Goal: Task Accomplishment & Management: Manage account settings

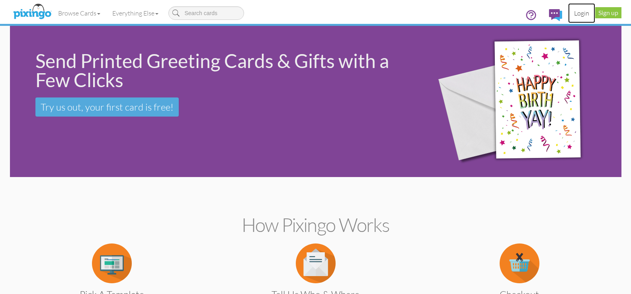
click at [585, 14] on link "Login" at bounding box center [581, 13] width 27 height 20
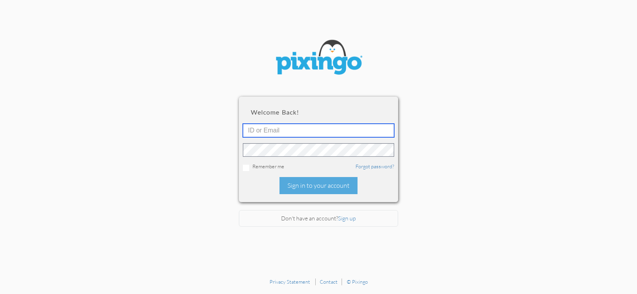
type input "[EMAIL_ADDRESS][DOMAIN_NAME]"
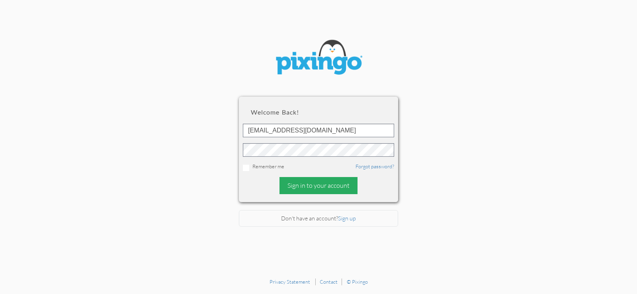
click at [304, 192] on div "Sign in to your account" at bounding box center [319, 185] width 78 height 17
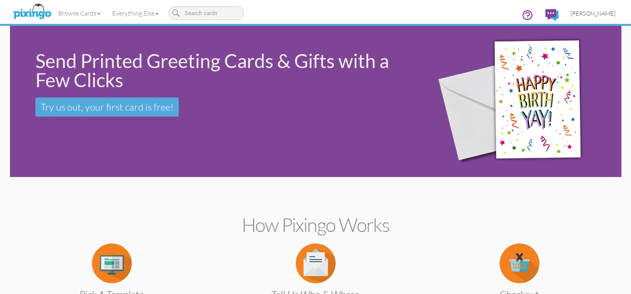
click at [602, 16] on span "[PERSON_NAME]" at bounding box center [593, 13] width 45 height 7
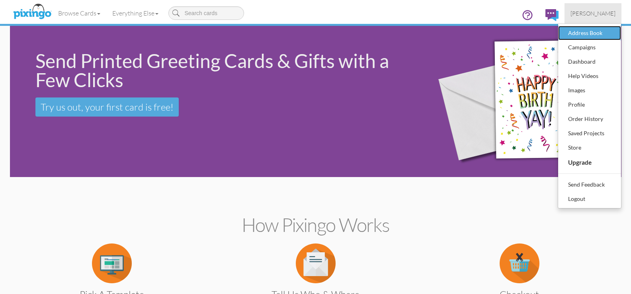
click at [583, 37] on div "Address Book" at bounding box center [590, 33] width 47 height 12
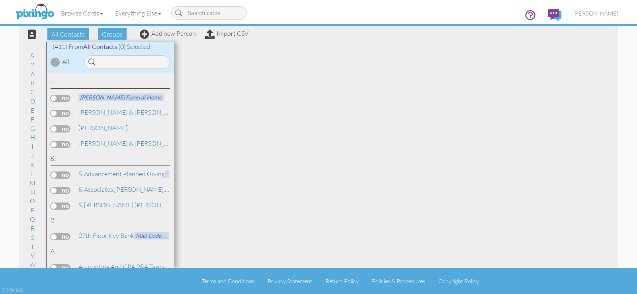
click at [112, 30] on div "Browse Cards Business Accounting Automotive Chiropractor Customer Dental Financ…" at bounding box center [319, 15] width 600 height 31
click at [114, 33] on span "Groups" at bounding box center [112, 34] width 29 height 12
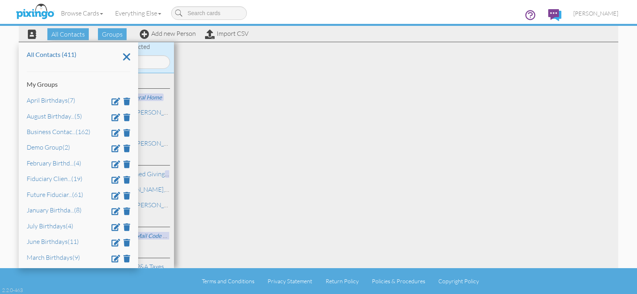
scroll to position [66, 0]
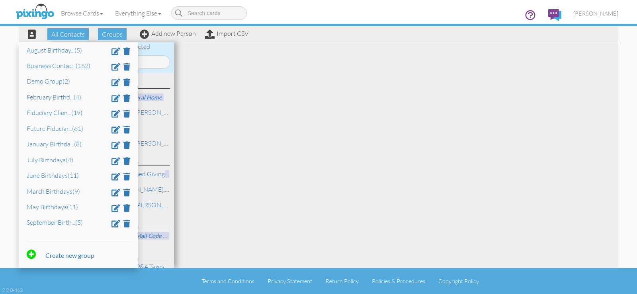
click at [76, 235] on div "All Contacts (411) My Groups April Birthdays (7) August Birthday ... (5) Busine…" at bounding box center [79, 155] width 120 height 226
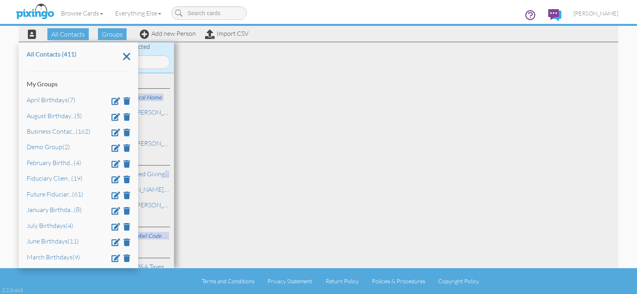
scroll to position [0, 0]
click at [117, 37] on span "Groups" at bounding box center [112, 34] width 29 height 12
click at [73, 33] on span "All Contacts" at bounding box center [67, 34] width 41 height 12
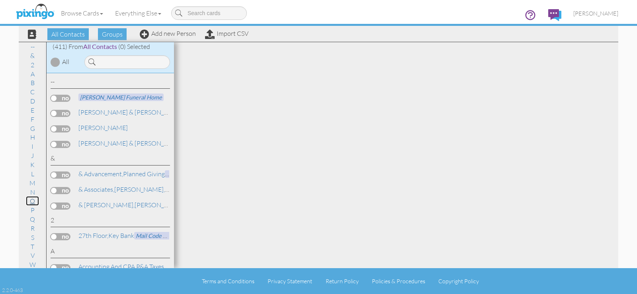
click at [30, 202] on link "O" at bounding box center [32, 201] width 13 height 10
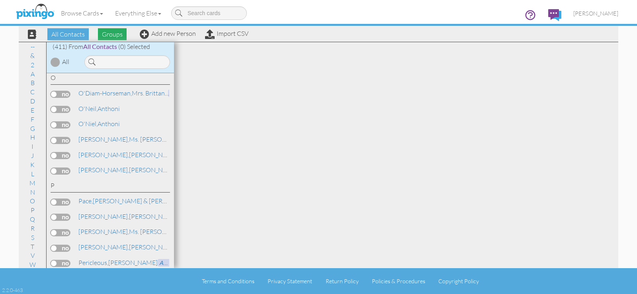
click at [110, 31] on span "Groups" at bounding box center [112, 34] width 29 height 12
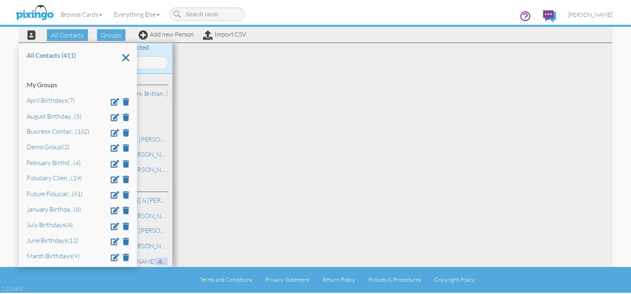
scroll to position [4248, 0]
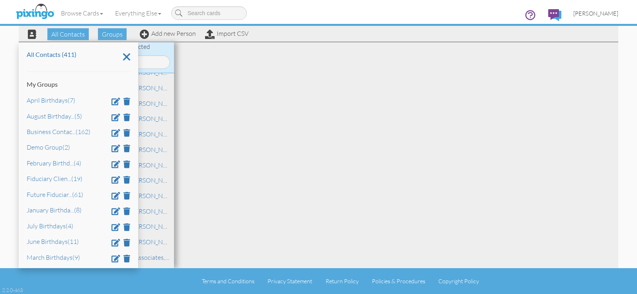
click at [600, 13] on span "[PERSON_NAME]" at bounding box center [596, 13] width 45 height 7
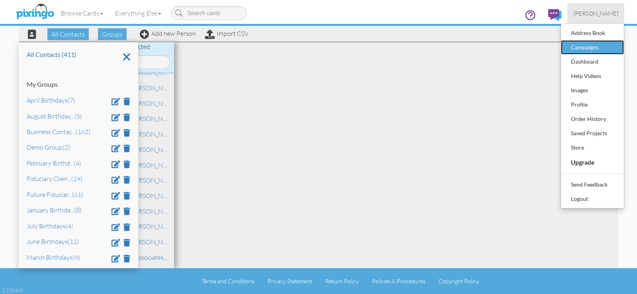
click at [588, 47] on div "Campaigns" at bounding box center [592, 47] width 47 height 12
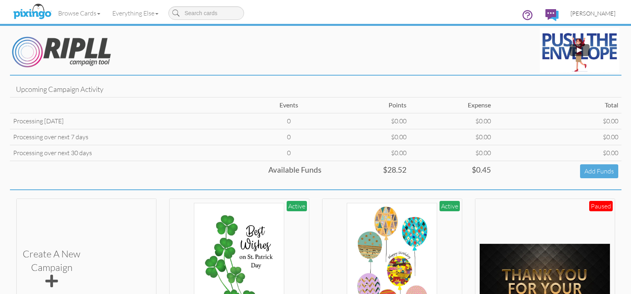
click at [603, 11] on span "[PERSON_NAME]" at bounding box center [593, 13] width 45 height 7
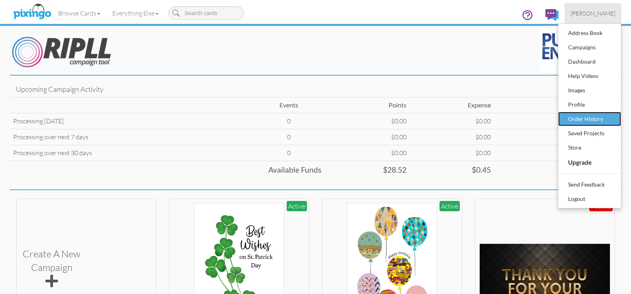
click at [580, 116] on div "Order History" at bounding box center [590, 119] width 47 height 12
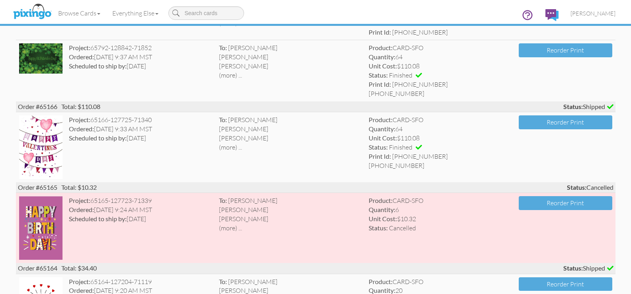
scroll to position [1536, 0]
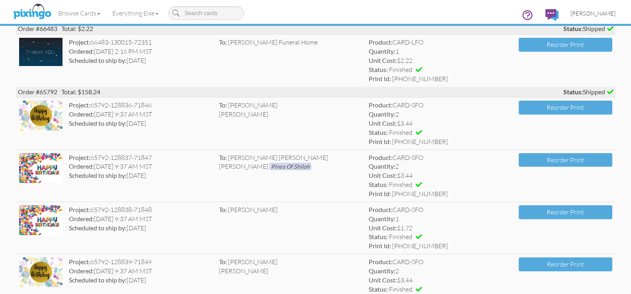
click at [613, 14] on span "[PERSON_NAME]" at bounding box center [593, 13] width 45 height 7
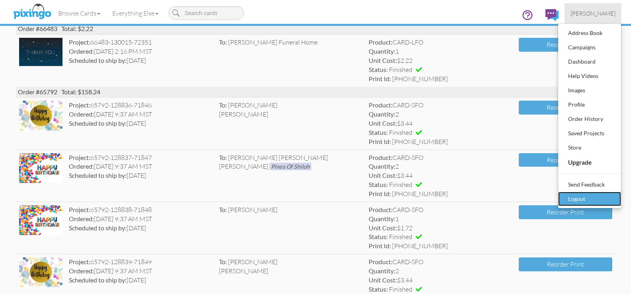
click at [578, 200] on div "Logout" at bounding box center [590, 199] width 47 height 12
